Goal: Task Accomplishment & Management: Complete application form

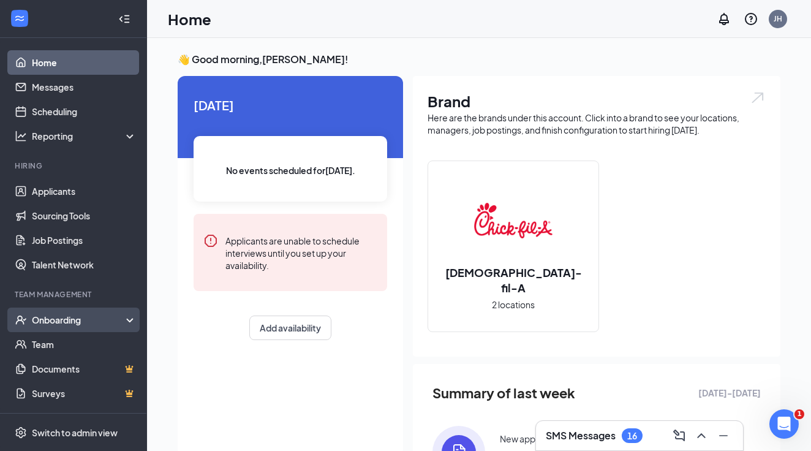
click at [121, 322] on div "Onboarding" at bounding box center [79, 320] width 94 height 12
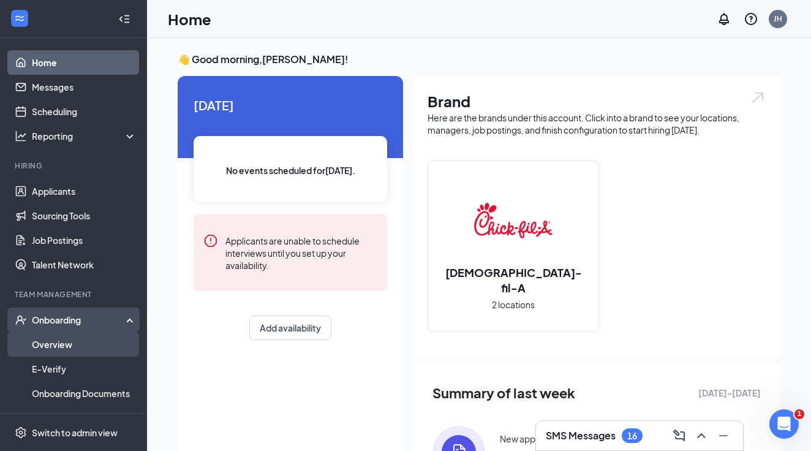
click at [89, 347] on link "Overview" at bounding box center [84, 344] width 105 height 25
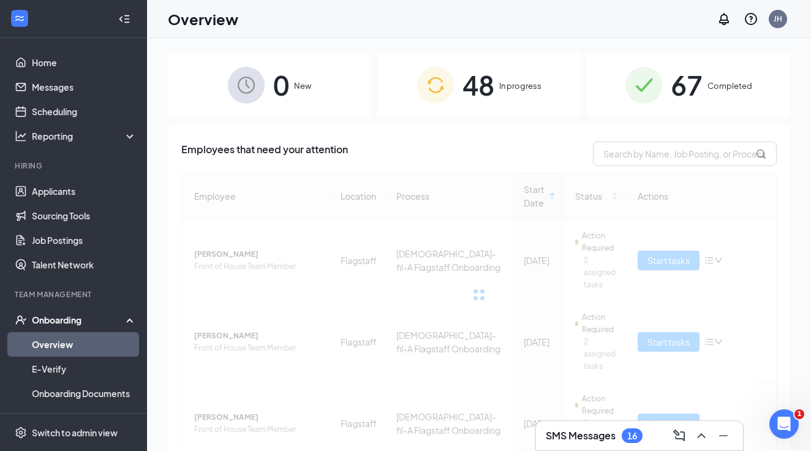
click at [528, 91] on span "In progress" at bounding box center [521, 86] width 42 height 12
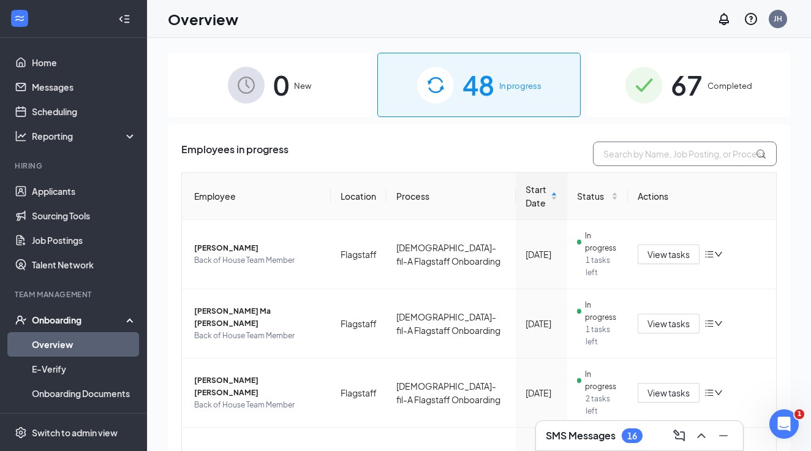
click at [618, 153] on input "text" at bounding box center [685, 154] width 184 height 25
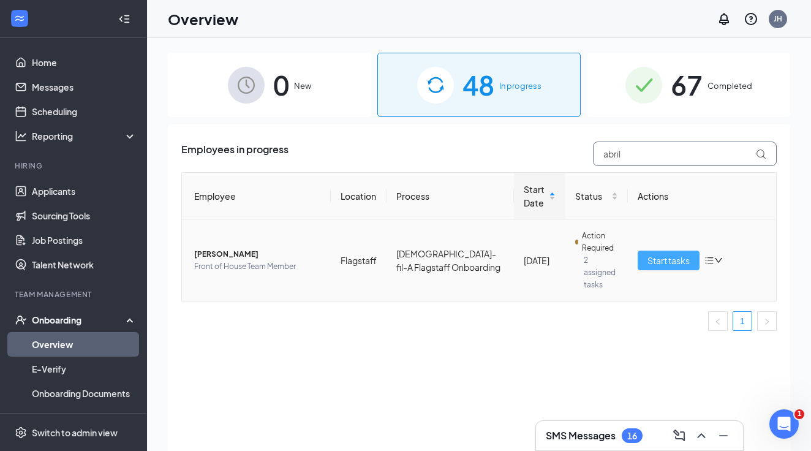
type input "abril"
click at [682, 254] on span "Start tasks" at bounding box center [669, 260] width 42 height 13
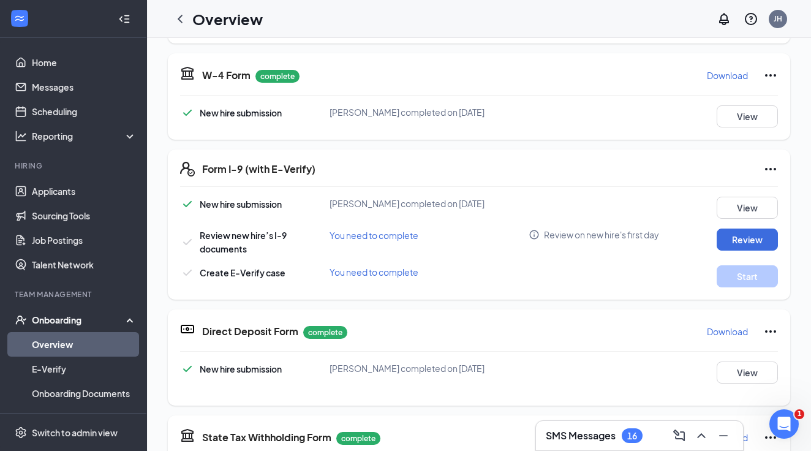
scroll to position [291, 0]
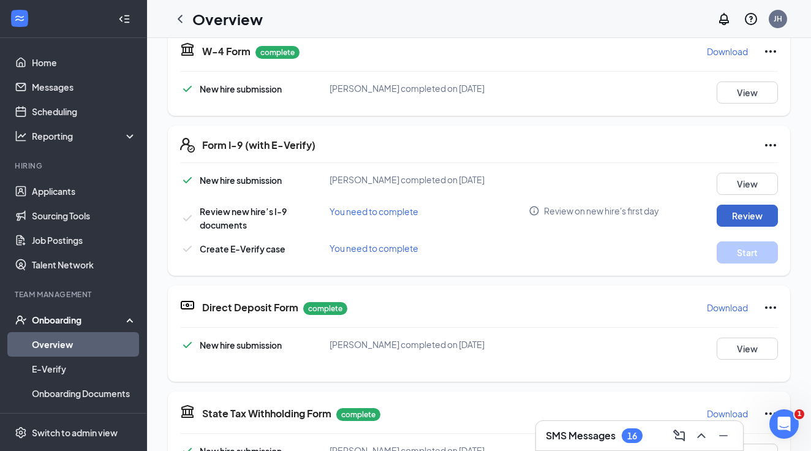
click at [734, 214] on button "Review" at bounding box center [747, 216] width 61 height 22
type input "[DATE]"
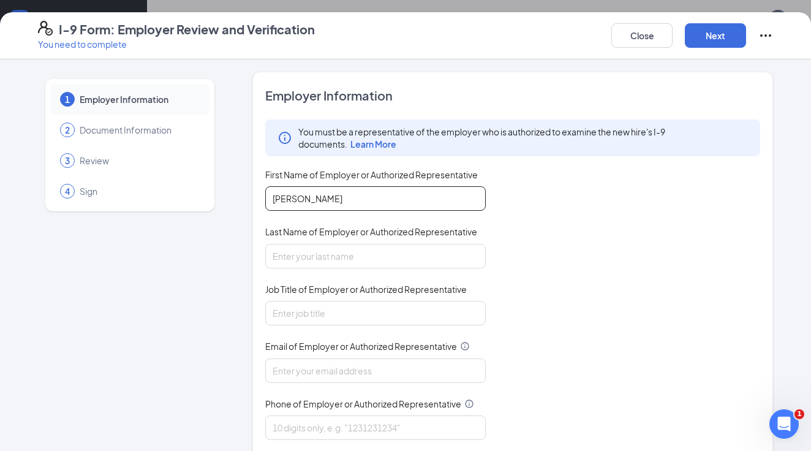
type input "[PERSON_NAME]"
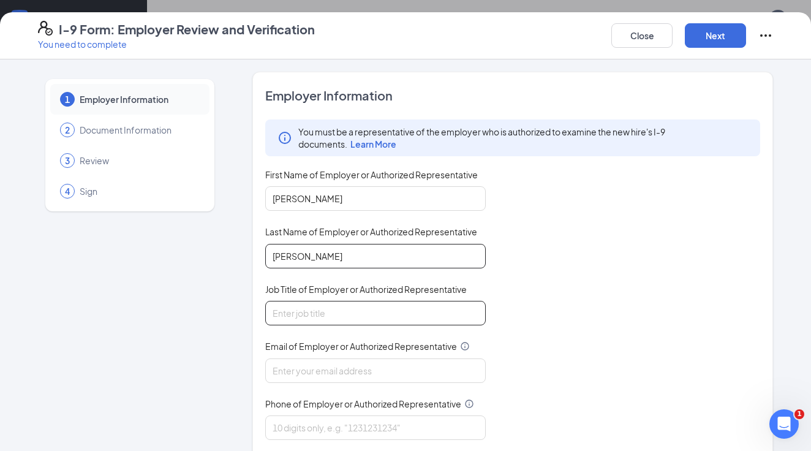
type input "[PERSON_NAME]"
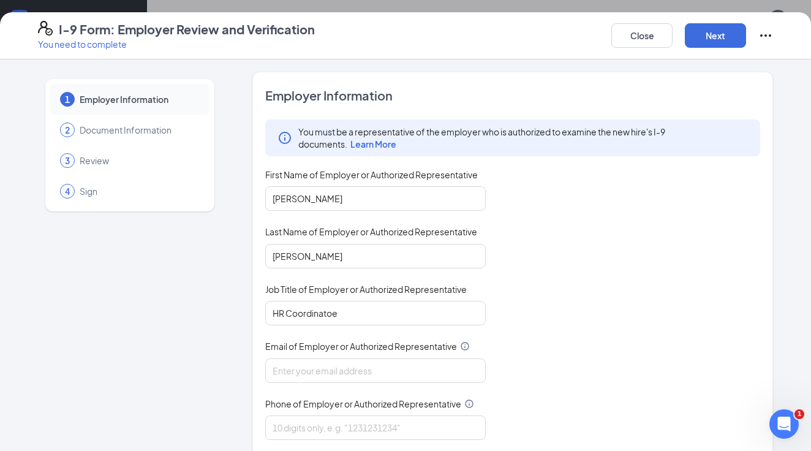
click at [184, 374] on div "1 Employer Information 2 Document Information 3 Review 4 Sign" at bounding box center [130, 313] width 184 height 482
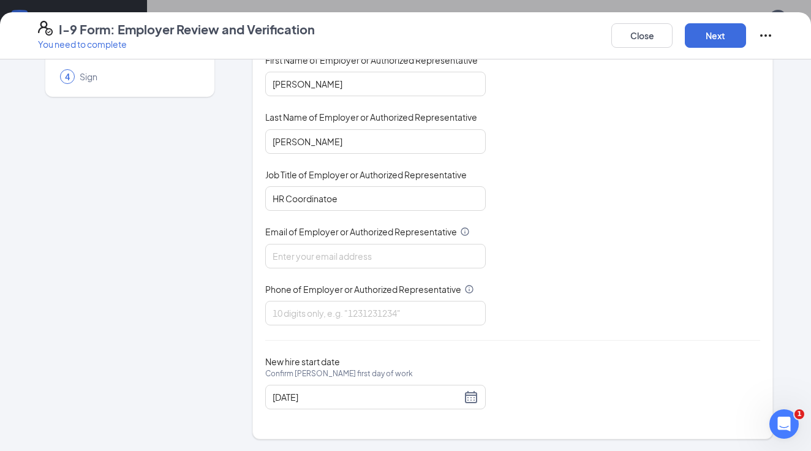
scroll to position [114, 0]
click at [374, 192] on input "HR Coordinatoe" at bounding box center [375, 199] width 221 height 25
click at [363, 203] on input "HR Coordinatoe" at bounding box center [375, 199] width 221 height 25
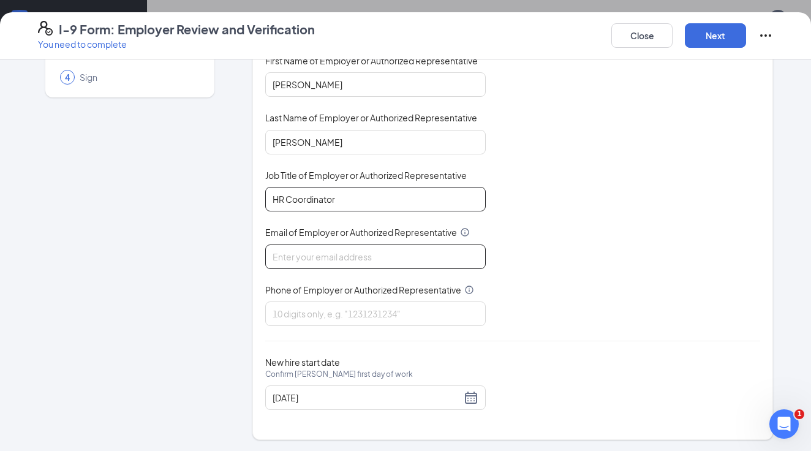
type input "HR Coordinator"
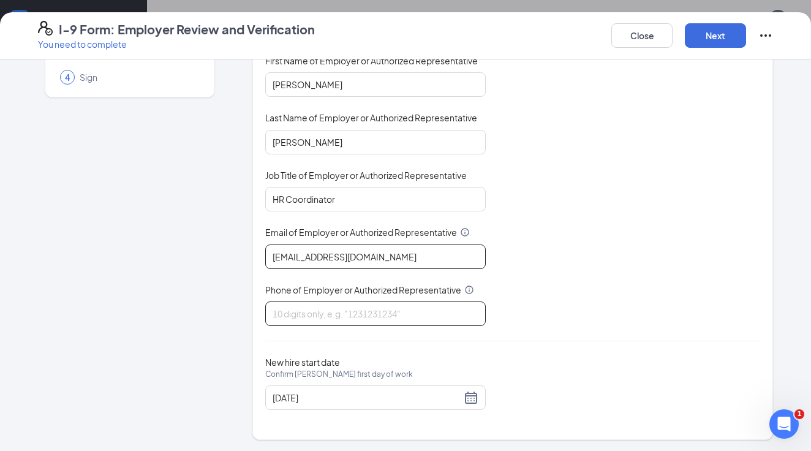
type input "[EMAIL_ADDRESS][DOMAIN_NAME]"
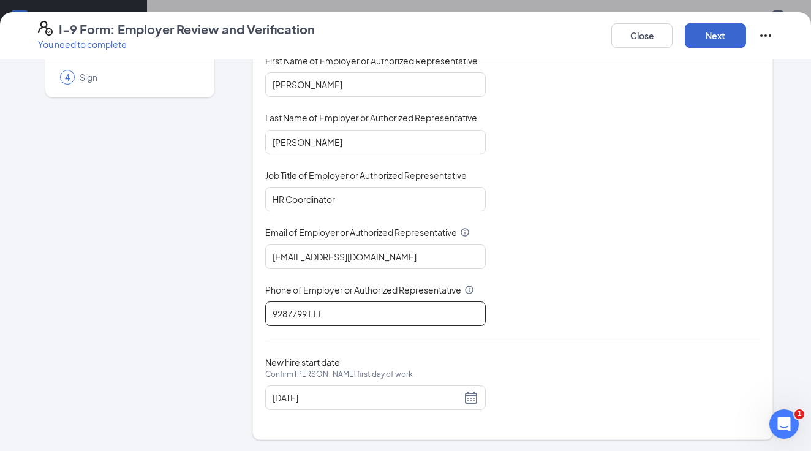
type input "9287799111"
click at [697, 40] on button "Next" at bounding box center [715, 35] width 61 height 25
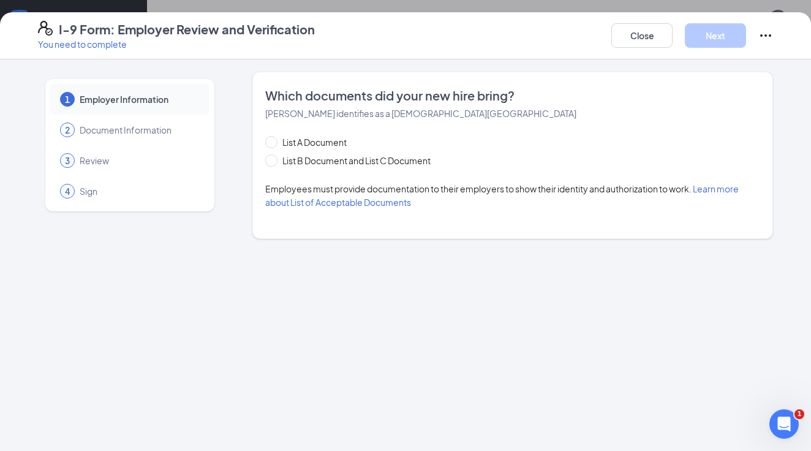
scroll to position [0, 0]
click at [274, 158] on span at bounding box center [271, 160] width 12 height 12
click at [274, 158] on input "List B Document and List C Document" at bounding box center [269, 158] width 9 height 9
radio input "true"
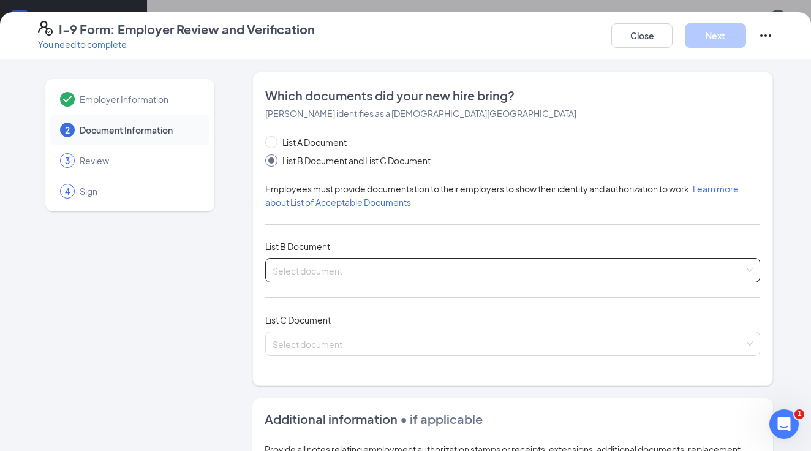
click at [436, 268] on input "search" at bounding box center [509, 268] width 472 height 18
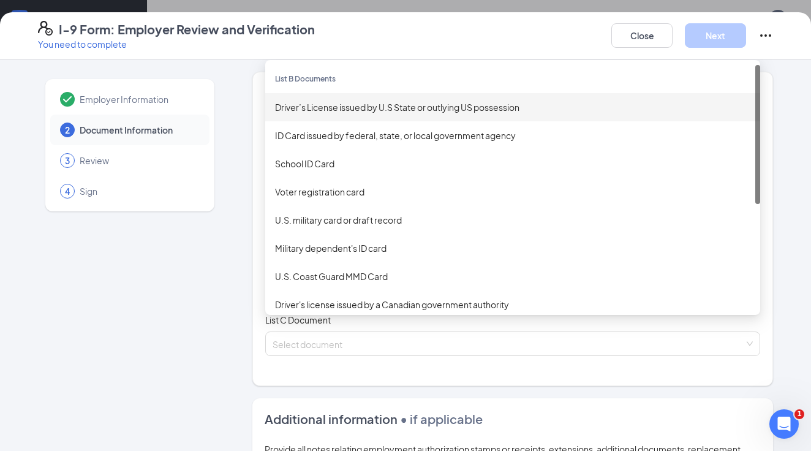
click at [379, 105] on div "Driver’s License issued by U.S State or outlying US possession" at bounding box center [513, 107] width 476 height 13
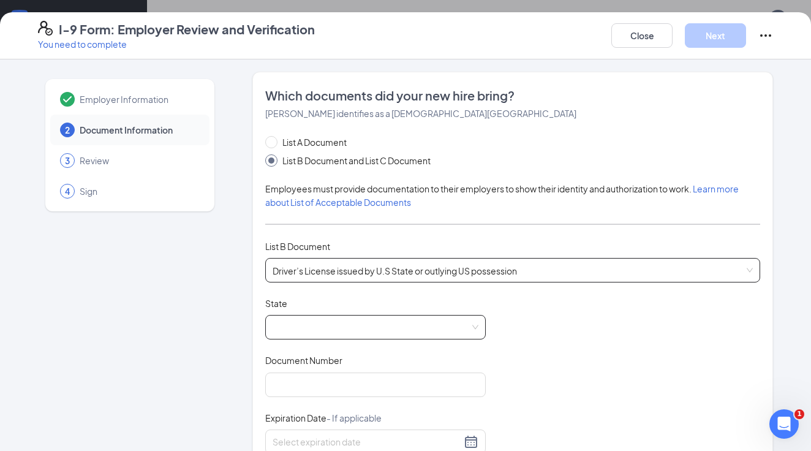
click at [292, 321] on span at bounding box center [376, 327] width 206 height 23
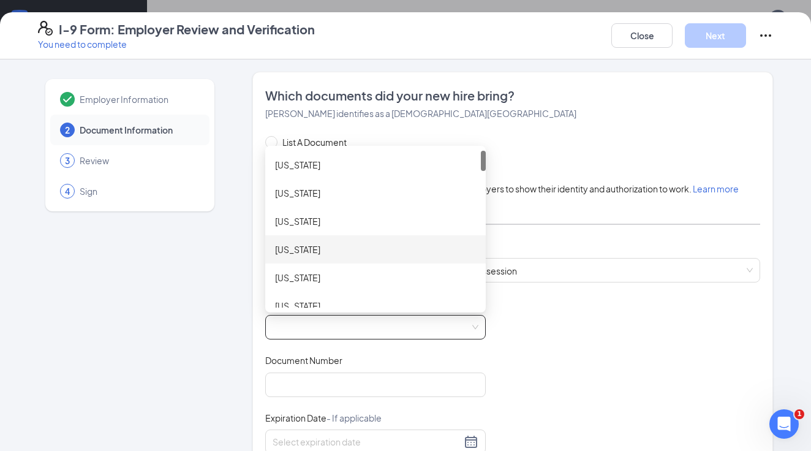
click at [307, 254] on div "[US_STATE]" at bounding box center [375, 249] width 201 height 13
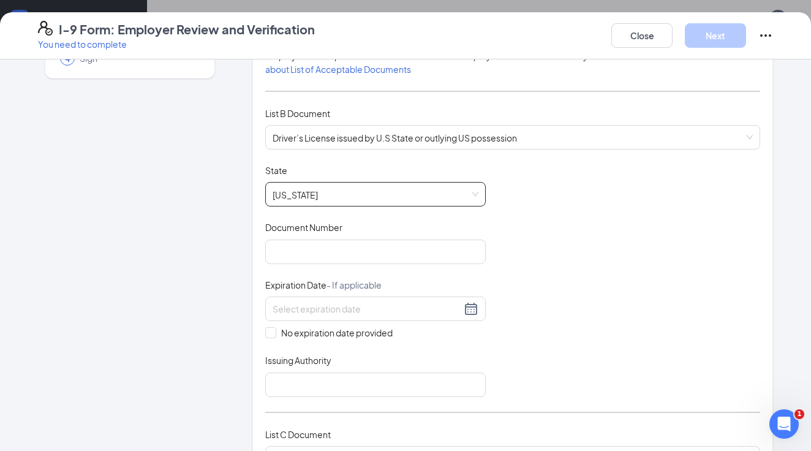
scroll to position [135, 0]
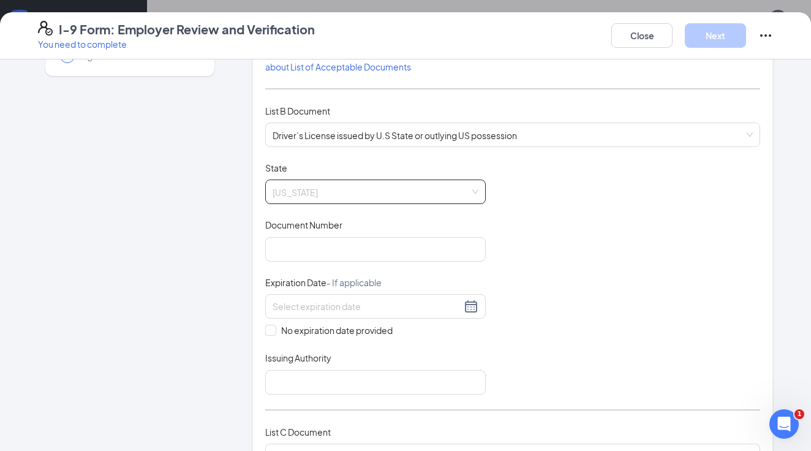
click at [476, 184] on span "[US_STATE]" at bounding box center [376, 191] width 206 height 23
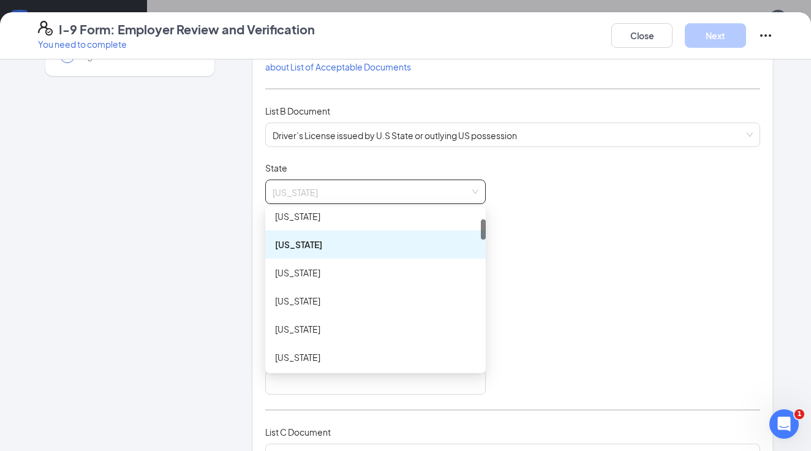
scroll to position [68, 0]
click at [301, 302] on div "[US_STATE]" at bounding box center [375, 298] width 201 height 13
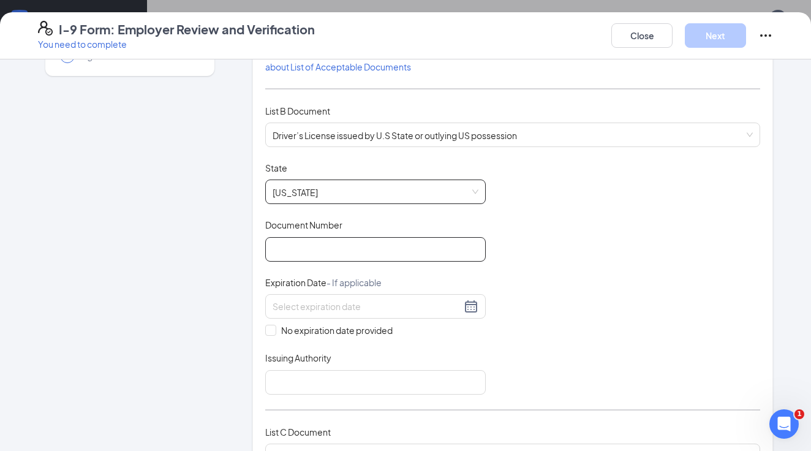
click at [321, 250] on input "Document Number" at bounding box center [375, 249] width 221 height 25
type input "Y6243498"
click at [479, 304] on div at bounding box center [375, 306] width 221 height 25
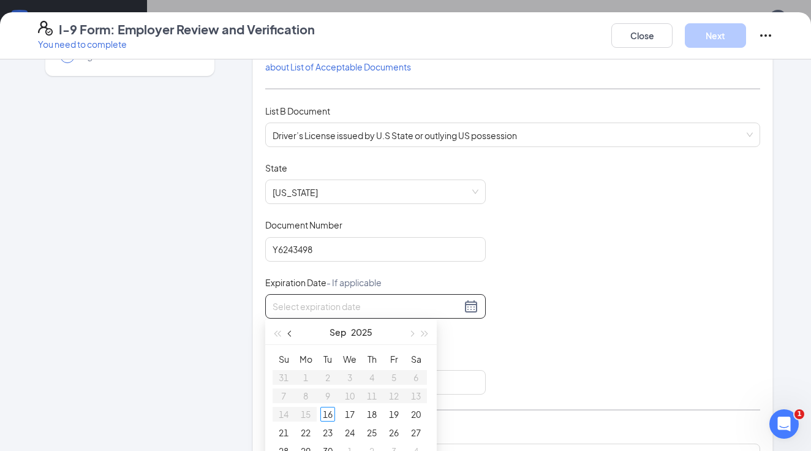
click at [290, 333] on span "button" at bounding box center [291, 334] width 6 height 6
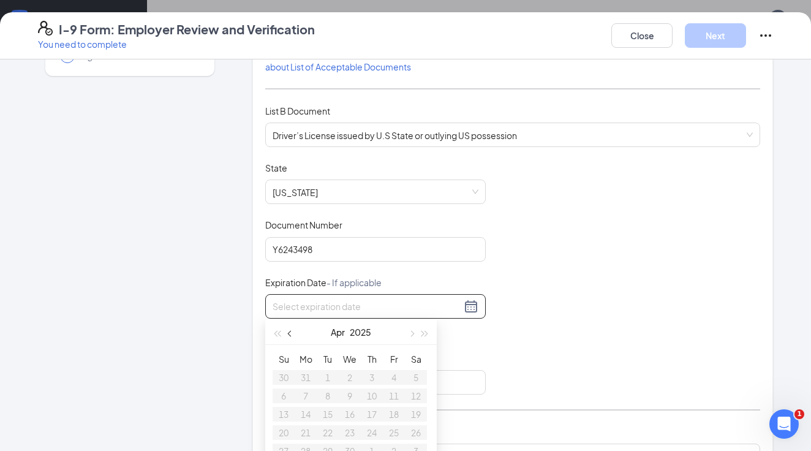
click at [290, 333] on span "button" at bounding box center [291, 334] width 6 height 6
click at [409, 330] on button "button" at bounding box center [411, 332] width 13 height 25
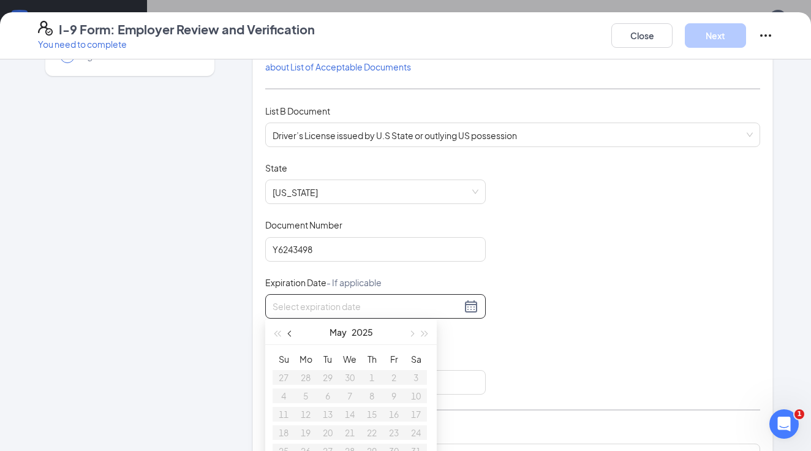
click at [289, 334] on span "button" at bounding box center [291, 334] width 6 height 6
click at [412, 329] on button "button" at bounding box center [411, 332] width 13 height 25
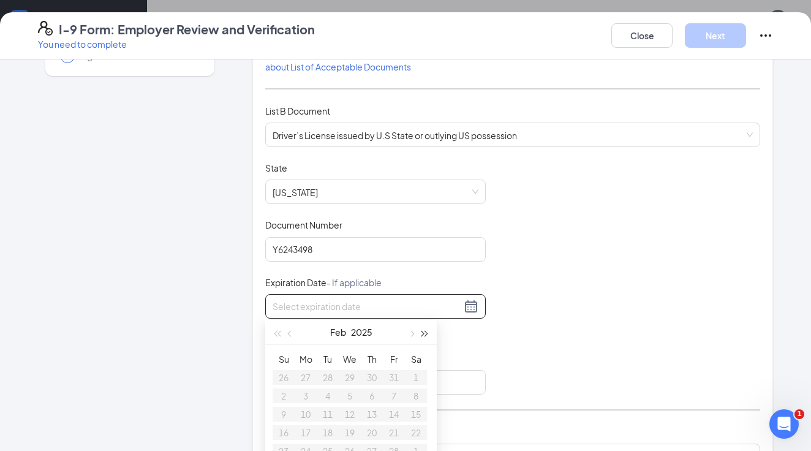
click at [423, 330] on button "button" at bounding box center [425, 332] width 13 height 25
type input "[DATE]"
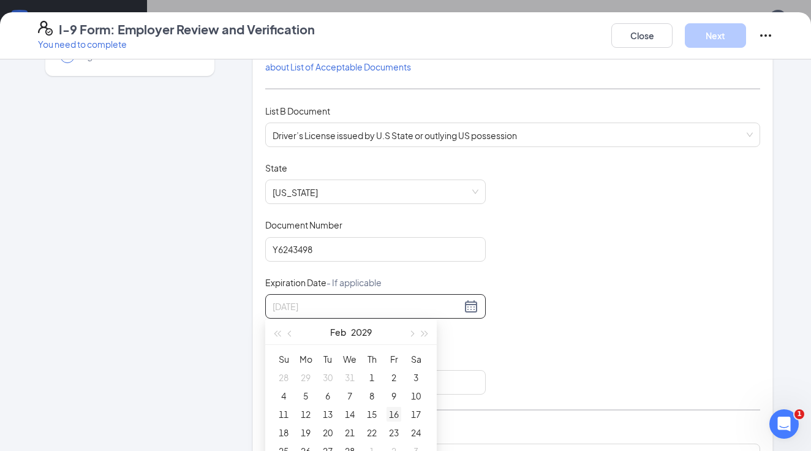
type input "[DATE]"
click at [285, 414] on div "11" at bounding box center [283, 414] width 15 height 15
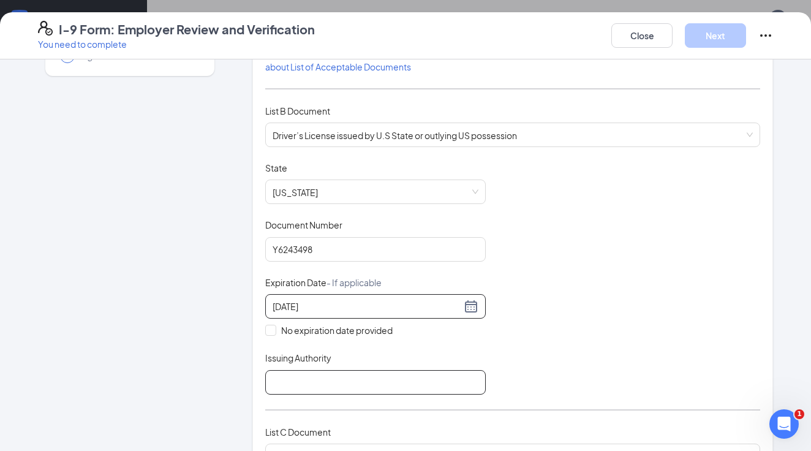
click at [290, 386] on input "Issuing Authority" at bounding box center [375, 382] width 221 height 25
type input "A"
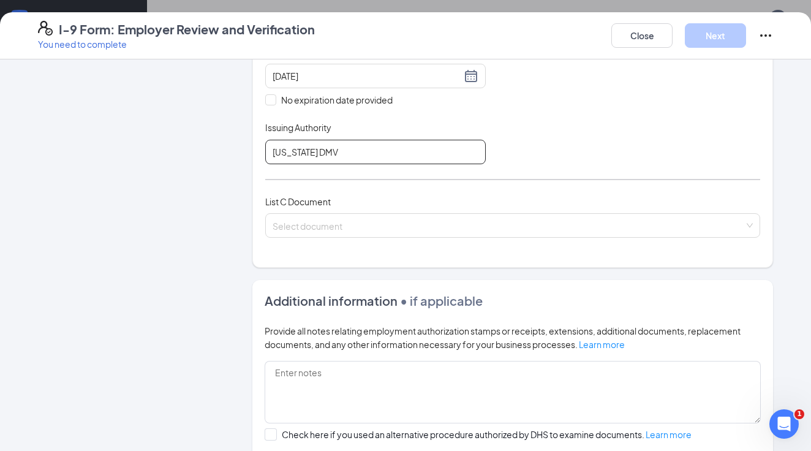
scroll to position [369, 0]
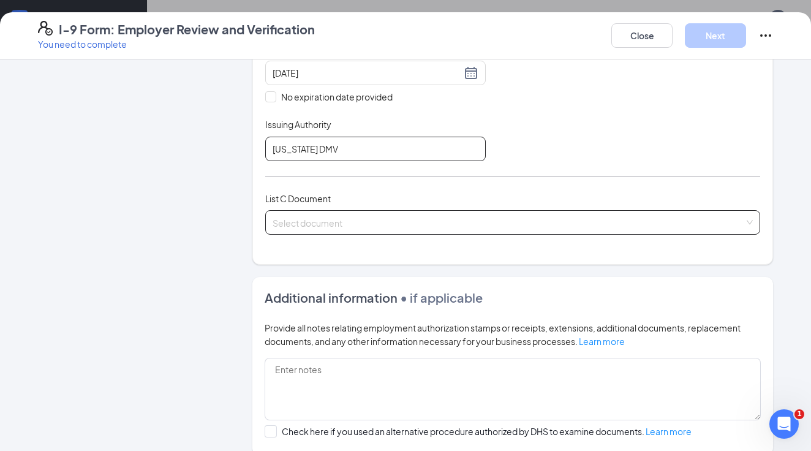
type input "[US_STATE] DMV"
click at [386, 223] on input "search" at bounding box center [509, 220] width 472 height 18
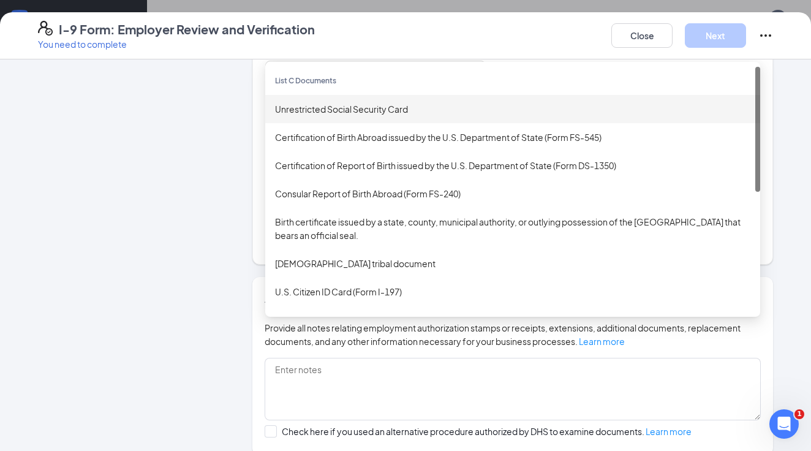
click at [346, 109] on div "Unrestricted Social Security Card" at bounding box center [513, 108] width 476 height 13
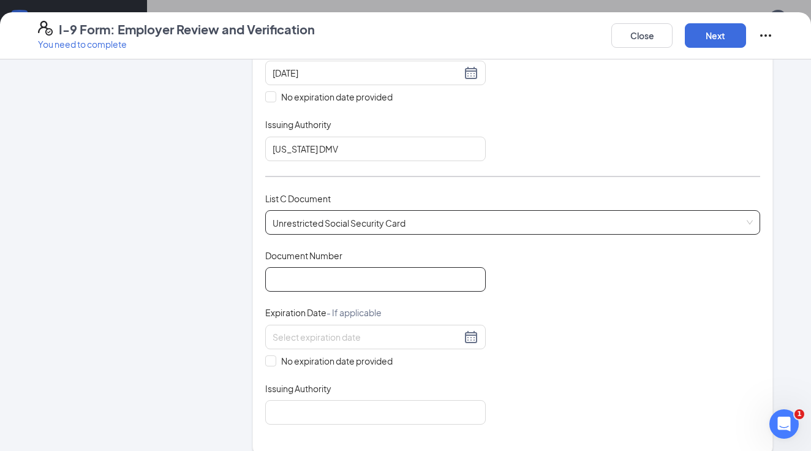
click at [348, 276] on input "Document Number" at bounding box center [375, 279] width 221 height 25
type input "625434363"
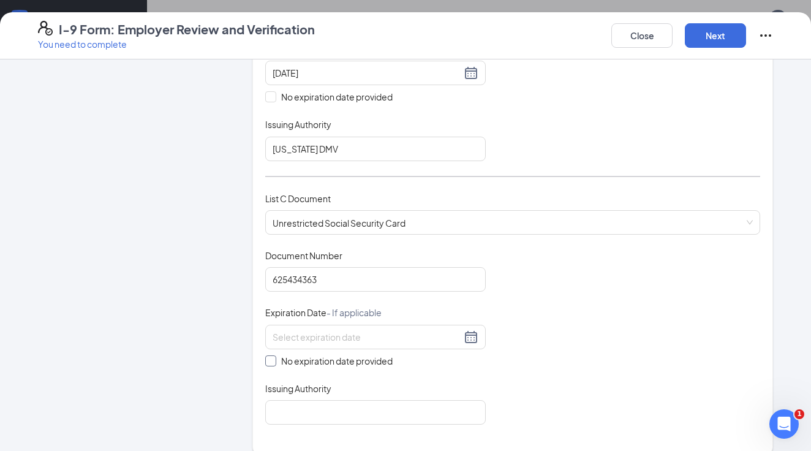
click at [272, 362] on span at bounding box center [270, 360] width 11 height 11
click at [272, 362] on input "No expiration date provided" at bounding box center [269, 359] width 9 height 9
checkbox input "true"
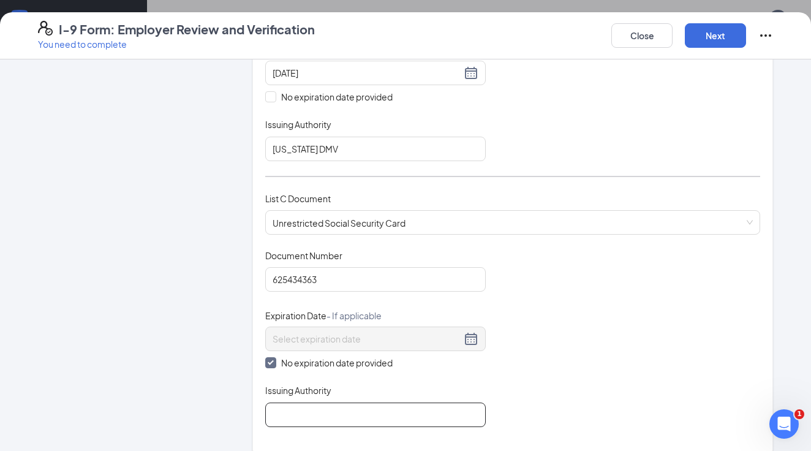
click at [295, 408] on input "Issuing Authority" at bounding box center [375, 415] width 221 height 25
type input "SSA"
click at [636, 343] on div "Document Title Unrestricted Social Security Card Document Number 625434363 Expi…" at bounding box center [512, 338] width 495 height 178
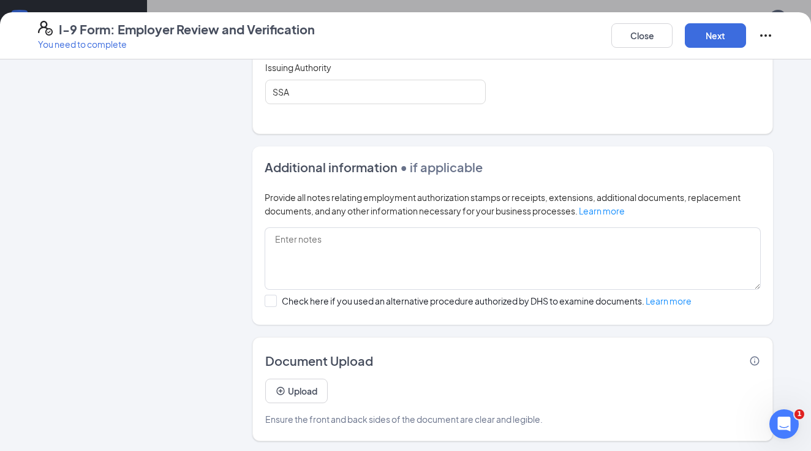
scroll to position [691, 0]
click at [713, 32] on button "Next" at bounding box center [715, 35] width 61 height 25
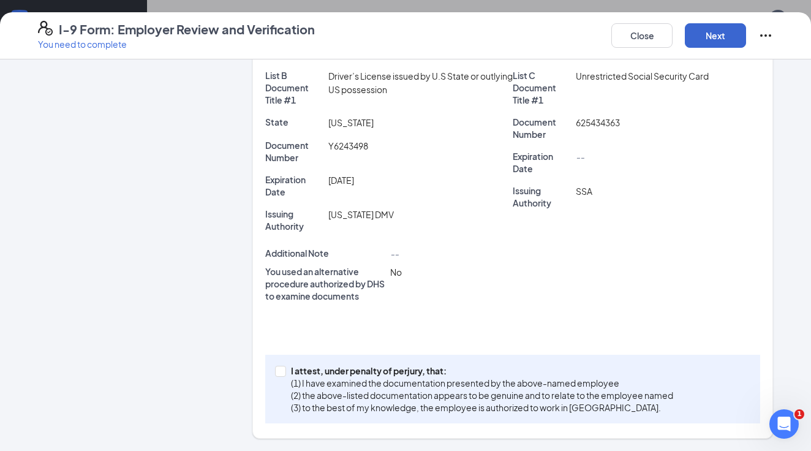
scroll to position [312, 0]
click at [278, 370] on input "I attest, under penalty of [PERSON_NAME], that: (1) I have examined the documen…" at bounding box center [279, 371] width 9 height 9
checkbox input "true"
click at [731, 36] on button "Next" at bounding box center [715, 35] width 61 height 25
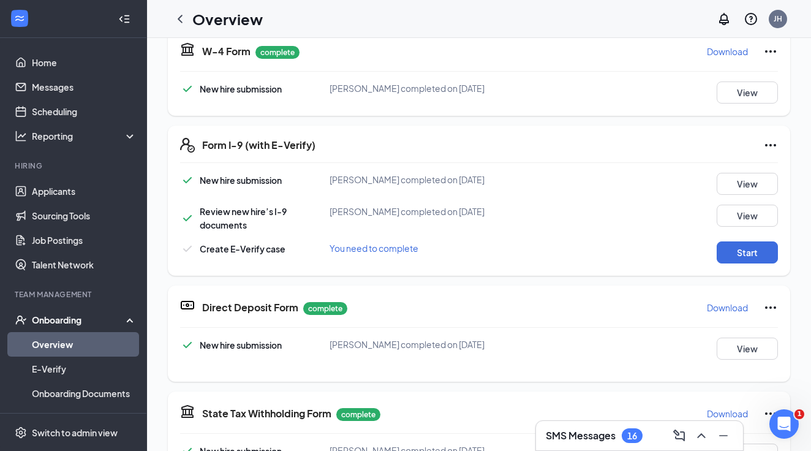
scroll to position [178, 0]
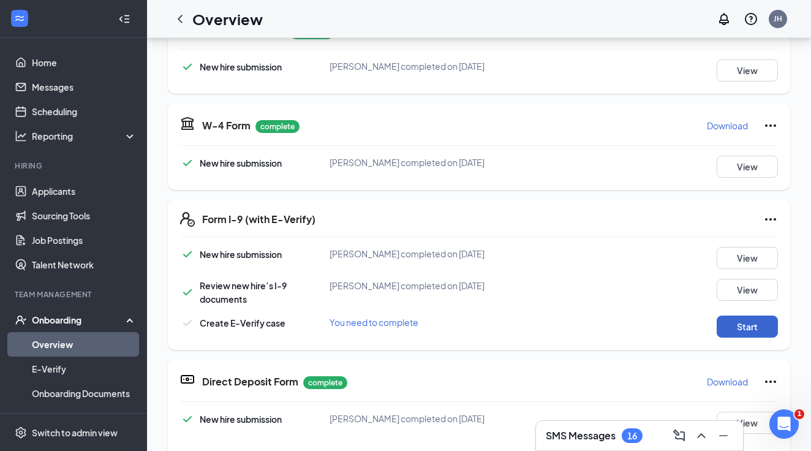
click at [756, 321] on button "Start" at bounding box center [747, 327] width 61 height 22
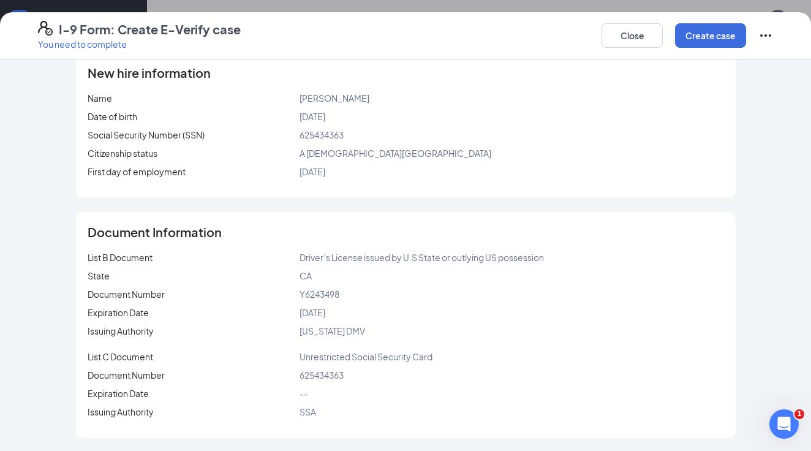
scroll to position [171, 0]
click at [702, 39] on button "Create case" at bounding box center [710, 35] width 71 height 25
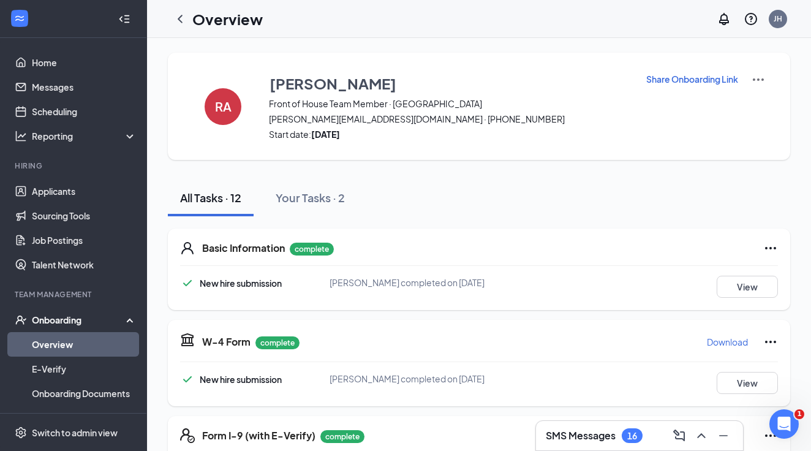
scroll to position [0, 0]
click at [743, 292] on button "View" at bounding box center [747, 287] width 61 height 22
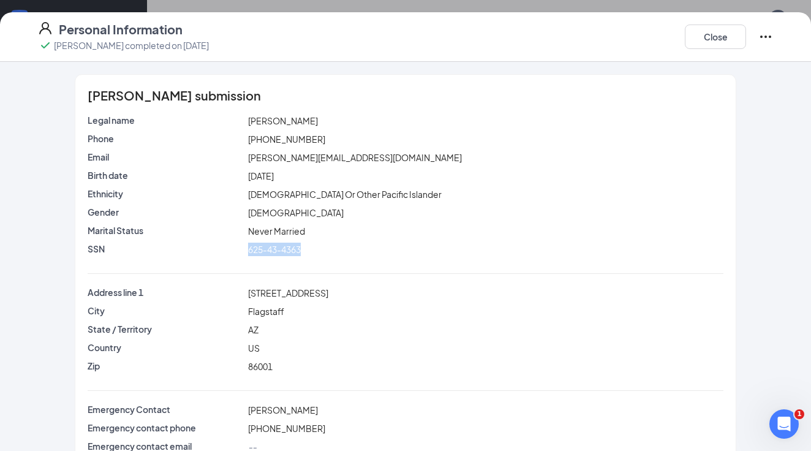
drag, startPoint x: 306, startPoint y: 251, endPoint x: 248, endPoint y: 251, distance: 58.8
click at [248, 251] on div "625-43-4363" at bounding box center [486, 249] width 481 height 13
copy span "625-43-4363"
click at [360, 291] on div "[STREET_ADDRESS]" at bounding box center [486, 292] width 481 height 13
drag, startPoint x: 249, startPoint y: 292, endPoint x: 319, endPoint y: 294, distance: 69.9
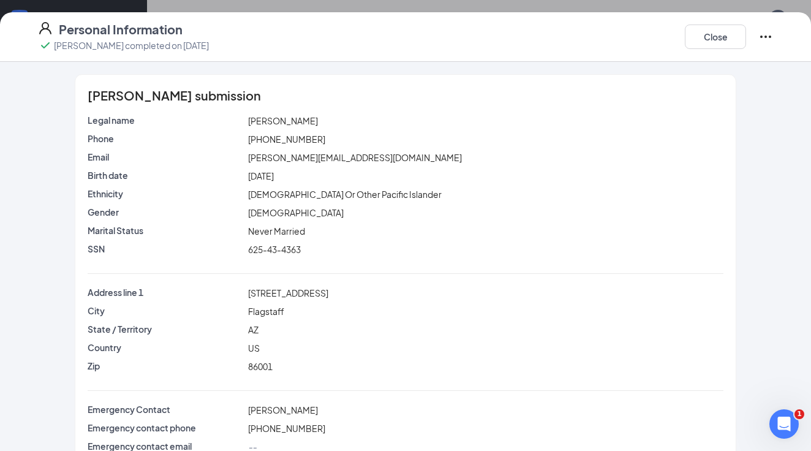
click at [319, 294] on span "[STREET_ADDRESS]" at bounding box center [288, 292] width 80 height 11
copy span "[STREET_ADDRESS]"
drag, startPoint x: 316, startPoint y: 136, endPoint x: 247, endPoint y: 139, distance: 68.7
click at [247, 139] on div "[PHONE_NUMBER]" at bounding box center [486, 138] width 481 height 13
copy span "[PHONE_NUMBER]"
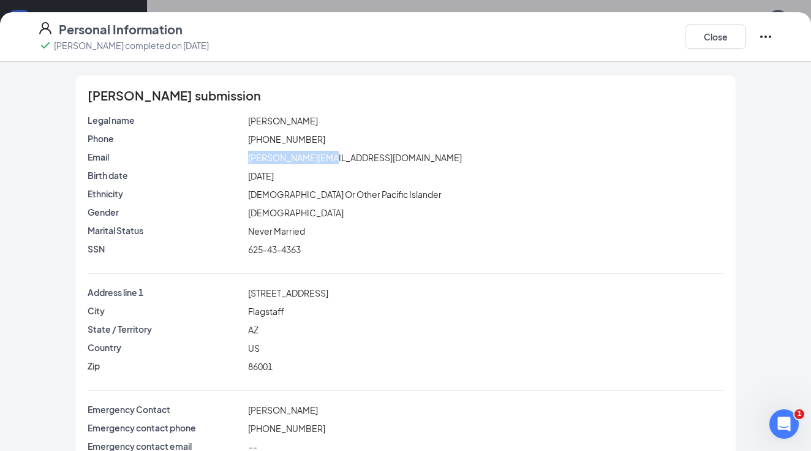
drag, startPoint x: 335, startPoint y: 156, endPoint x: 246, endPoint y: 157, distance: 88.3
click at [246, 157] on div "[PERSON_NAME][EMAIL_ADDRESS][DOMAIN_NAME]" at bounding box center [486, 157] width 481 height 13
copy span "[PERSON_NAME][EMAIL_ADDRESS][DOMAIN_NAME]"
click at [385, 218] on div "[DEMOGRAPHIC_DATA]" at bounding box center [486, 212] width 481 height 13
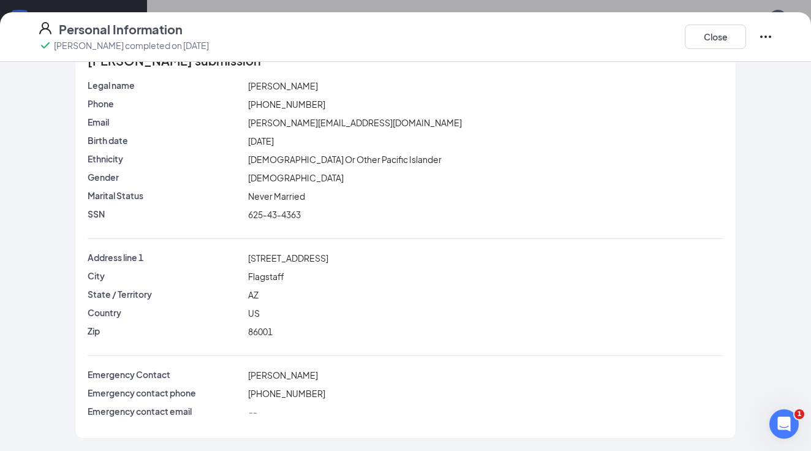
scroll to position [35, 0]
drag, startPoint x: 307, startPoint y: 375, endPoint x: 285, endPoint y: 374, distance: 22.1
click at [285, 374] on div "[PERSON_NAME]" at bounding box center [486, 374] width 481 height 13
copy span "[PERSON_NAME]"
drag, startPoint x: 313, startPoint y: 392, endPoint x: 245, endPoint y: 390, distance: 68.7
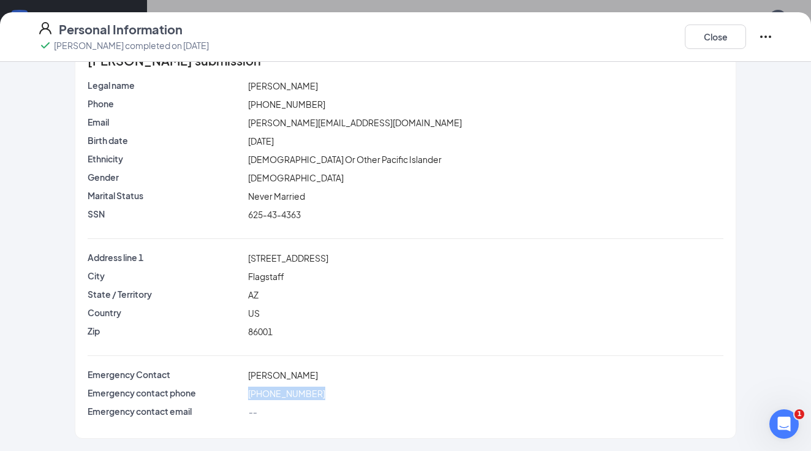
click at [245, 390] on div "Emergency contact phone [PHONE_NUMBER]" at bounding box center [405, 393] width 641 height 13
copy div "[PHONE_NUMBER]"
click at [725, 27] on button "Close" at bounding box center [715, 37] width 61 height 25
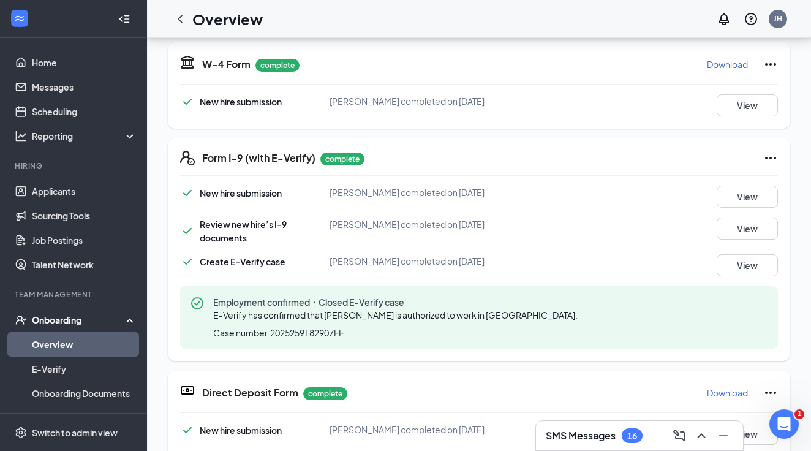
scroll to position [60, 0]
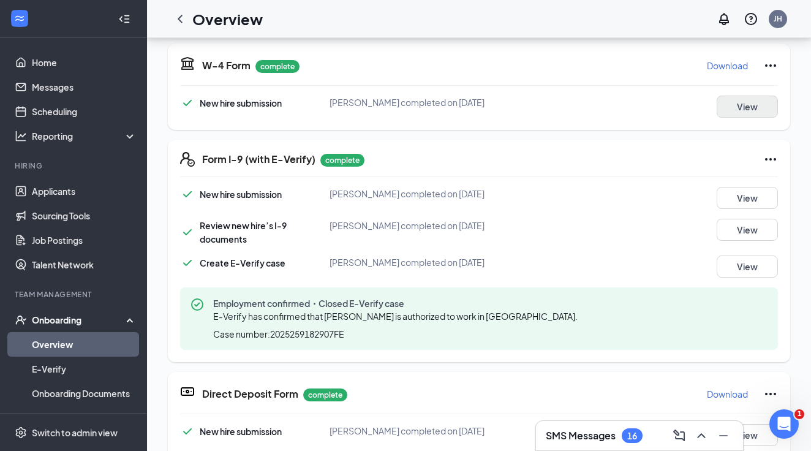
click at [762, 105] on button "View" at bounding box center [747, 107] width 61 height 22
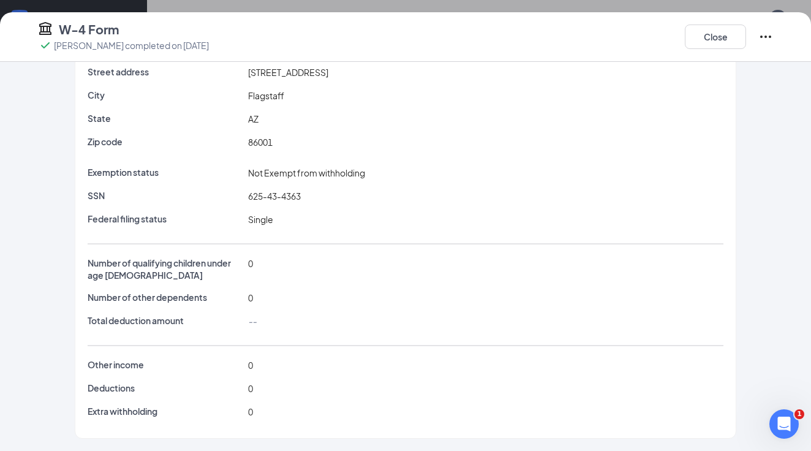
scroll to position [126, 0]
click at [729, 42] on button "Close" at bounding box center [715, 37] width 61 height 25
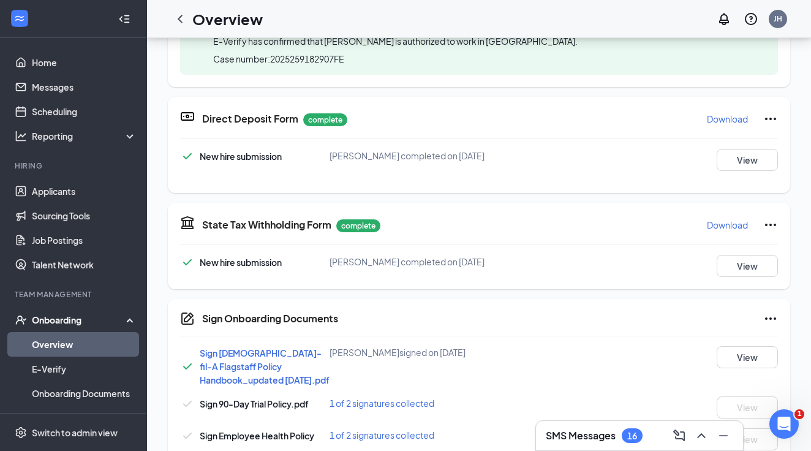
scroll to position [45, 0]
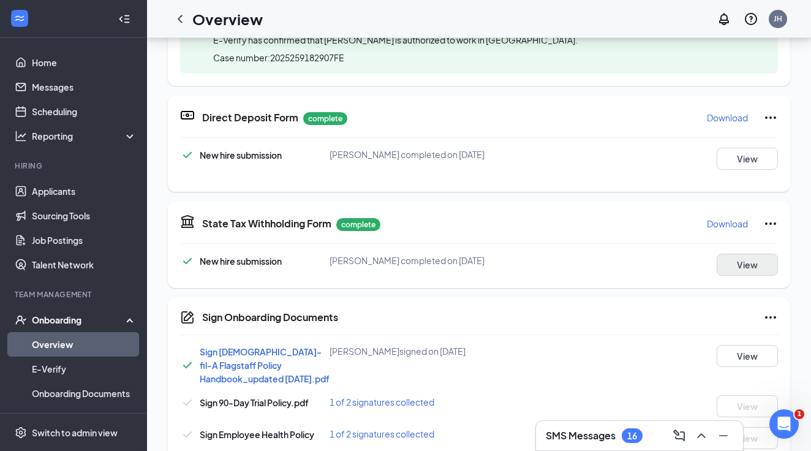
click at [756, 268] on button "View" at bounding box center [747, 265] width 61 height 22
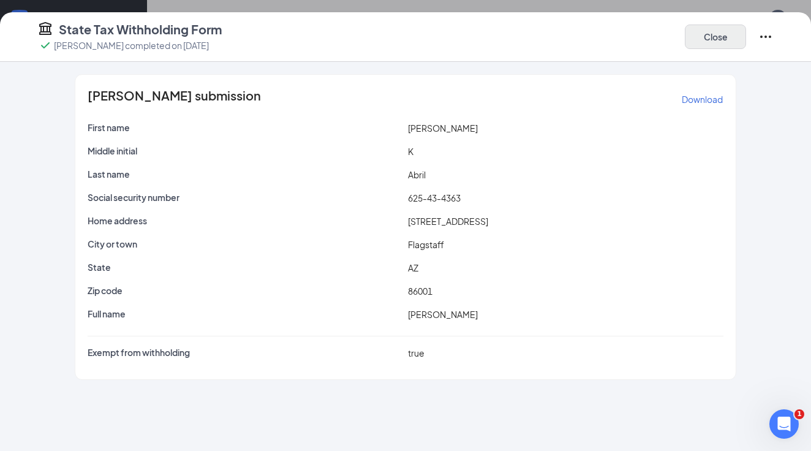
click at [714, 30] on button "Close" at bounding box center [715, 37] width 61 height 25
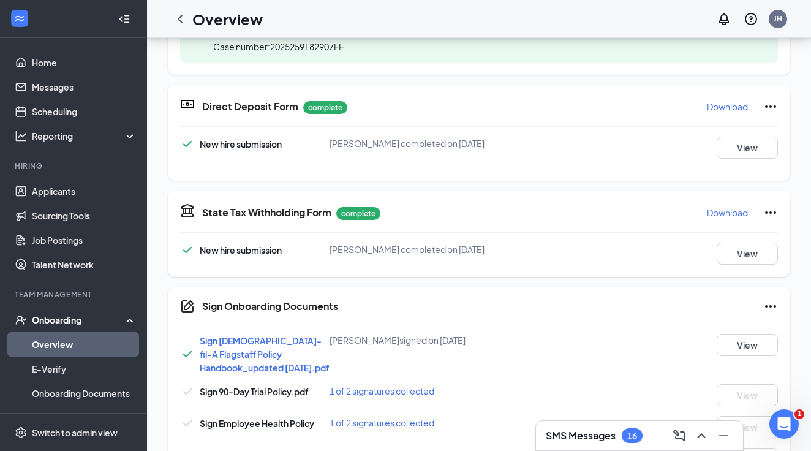
scroll to position [44, 0]
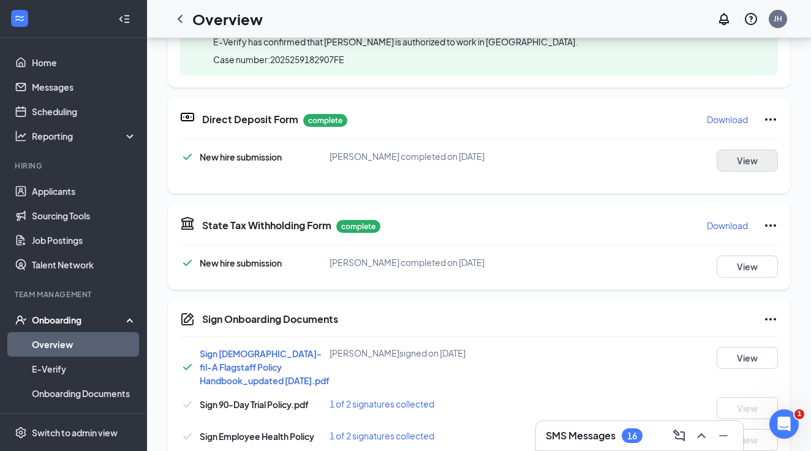
click at [747, 158] on button "View" at bounding box center [747, 161] width 61 height 22
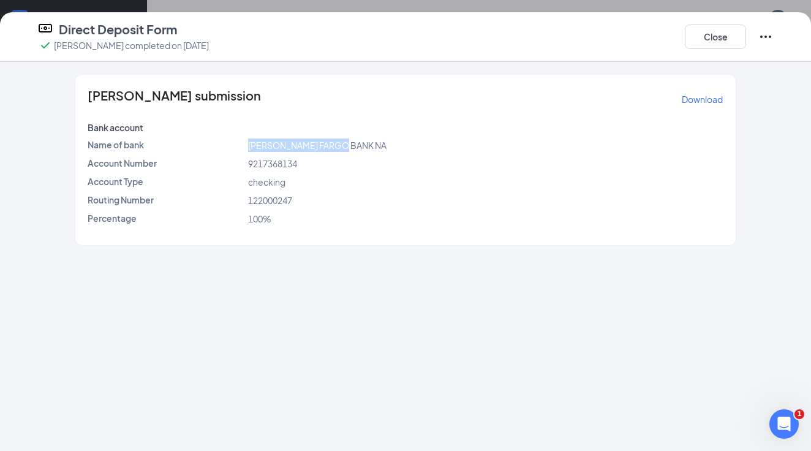
drag, startPoint x: 346, startPoint y: 146, endPoint x: 249, endPoint y: 146, distance: 96.8
click at [249, 146] on div "[PERSON_NAME] FARGO BANK NA" at bounding box center [486, 145] width 481 height 13
copy span "[PERSON_NAME] FARGO BANK NA"
drag, startPoint x: 298, startPoint y: 200, endPoint x: 248, endPoint y: 202, distance: 50.3
click at [248, 202] on div "122000247" at bounding box center [486, 200] width 481 height 13
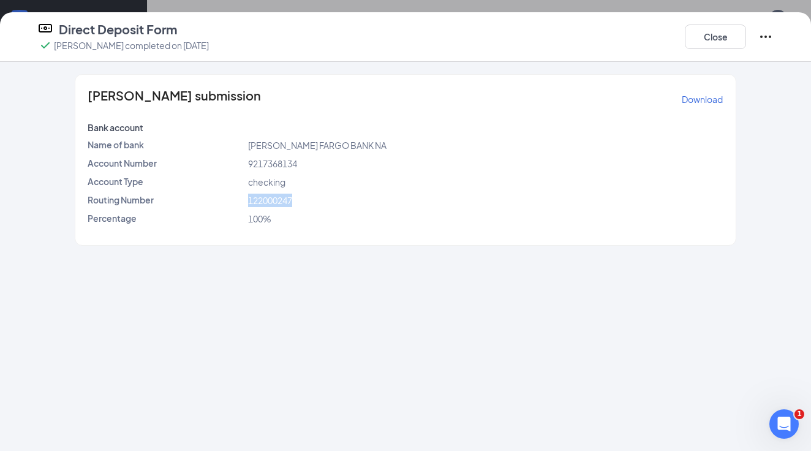
copy span "122000247"
drag, startPoint x: 303, startPoint y: 161, endPoint x: 250, endPoint y: 165, distance: 52.9
click at [250, 165] on div "9217368134" at bounding box center [486, 163] width 481 height 13
copy span "9217368134"
click at [720, 36] on button "Close" at bounding box center [715, 37] width 61 height 25
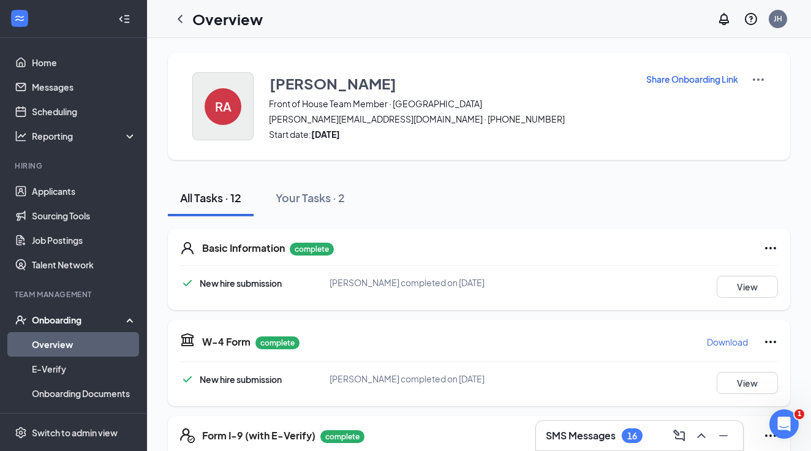
scroll to position [0, 0]
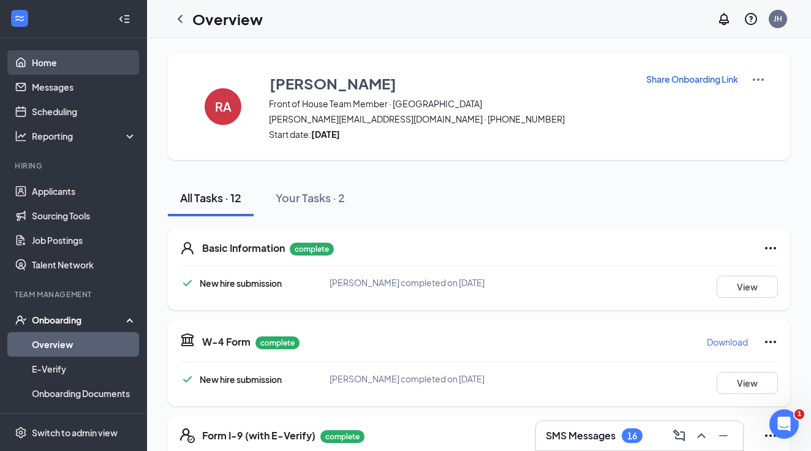
click at [72, 64] on link "Home" at bounding box center [84, 62] width 105 height 25
